Goal: Find specific page/section: Find specific page/section

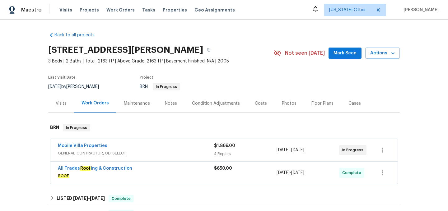
click at [173, 149] on div "Mobile Villa Properties" at bounding box center [136, 146] width 156 height 7
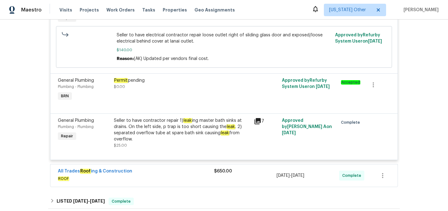
scroll to position [318, 0]
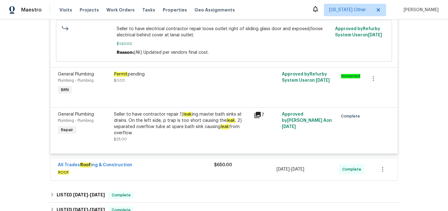
click at [176, 169] on div "All Trades Roof ing & Construction" at bounding box center [136, 165] width 156 height 7
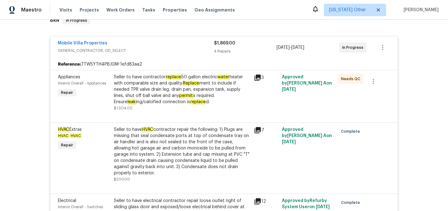
scroll to position [108, 0]
